Goal: Information Seeking & Learning: Learn about a topic

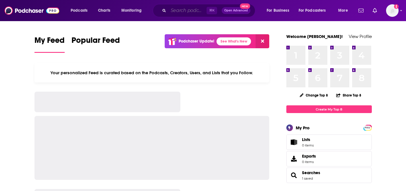
click at [186, 11] on input "Search podcasts, credits, & more..." at bounding box center [188, 10] width 38 height 9
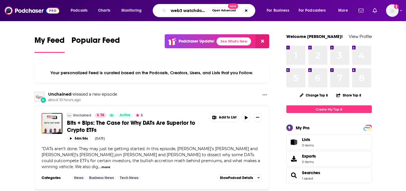
type input "web3 watchdogs"
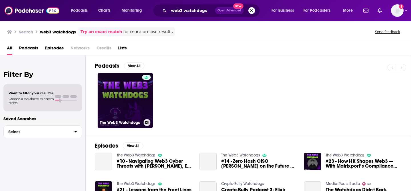
click at [133, 92] on link "The Web3 Watchdogs" at bounding box center [125, 100] width 55 height 55
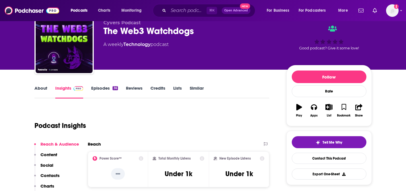
scroll to position [30, 0]
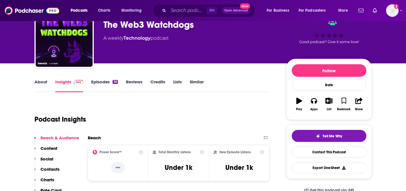
click at [99, 84] on link "Episodes 36" at bounding box center [104, 85] width 27 height 13
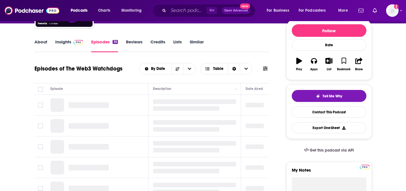
scroll to position [80, 0]
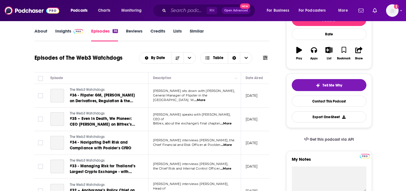
click at [112, 98] on span "#36 - Flipster GM, [PERSON_NAME] on Derivatives, Regulation & the UAE Advantage" at bounding box center [102, 101] width 65 height 16
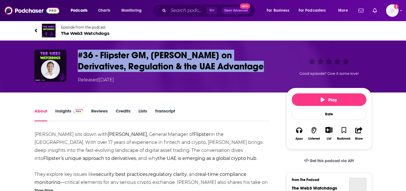
drag, startPoint x: 231, startPoint y: 67, endPoint x: 53, endPoint y: 53, distance: 178.0
click at [53, 53] on div "#36 - Flipster GM, [PERSON_NAME] on Derivatives, Regulation & the UAE Advantage…" at bounding box center [204, 67] width 338 height 34
